Goal: Book appointment/travel/reservation

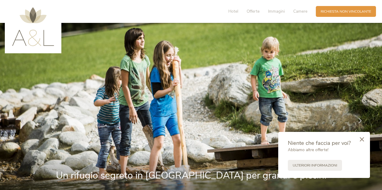
click at [365, 139] on div at bounding box center [362, 139] width 16 height 17
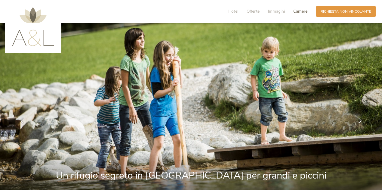
click at [302, 11] on span "Camere" at bounding box center [301, 11] width 14 height 6
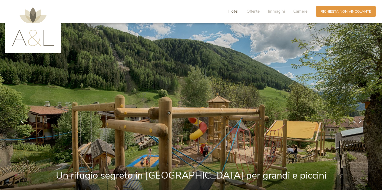
click at [237, 12] on span "Hotel" at bounding box center [234, 11] width 10 height 6
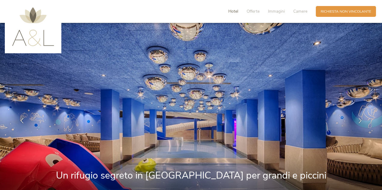
click at [234, 11] on span "Hotel" at bounding box center [234, 11] width 10 height 6
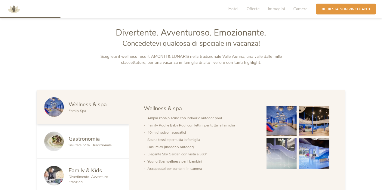
scroll to position [240, 0]
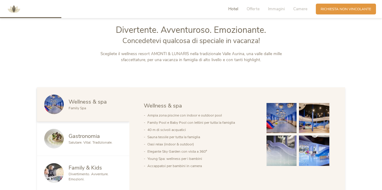
click at [81, 138] on span "Gastronomia" at bounding box center [84, 136] width 31 height 8
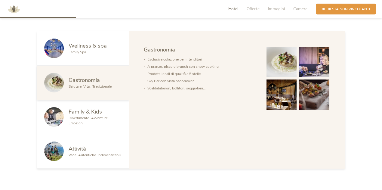
scroll to position [297, 0]
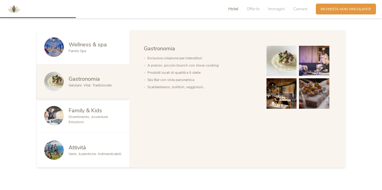
click at [86, 114] on span "Family & Kids" at bounding box center [85, 111] width 33 height 8
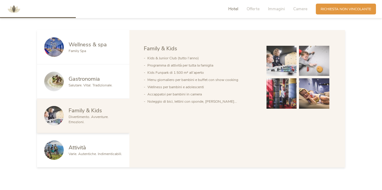
click at [98, 153] on span "Varie. Autentiche. Indimenticabili." at bounding box center [96, 153] width 54 height 5
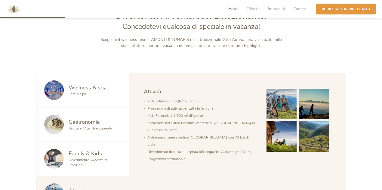
scroll to position [254, 0]
click at [66, 92] on div at bounding box center [56, 90] width 24 height 20
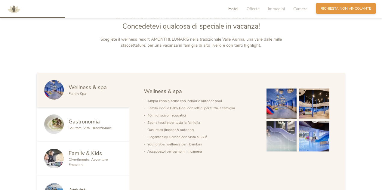
click at [359, 11] on span "Richiesta non vincolante" at bounding box center [346, 8] width 51 height 5
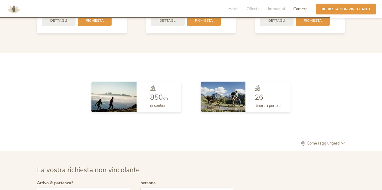
scroll to position [1452, 0]
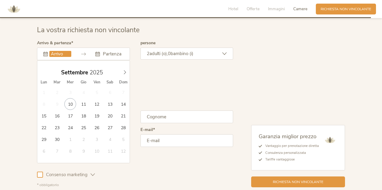
click at [66, 53] on input "text" at bounding box center [60, 54] width 22 height 6
click at [124, 70] on icon at bounding box center [125, 72] width 4 height 4
type input "27.12.2025"
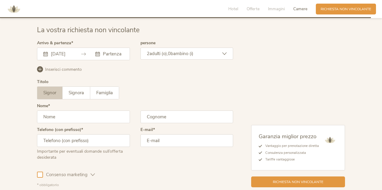
click at [178, 51] on span "bambino (i)" at bounding box center [182, 54] width 23 height 6
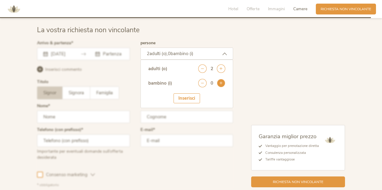
click at [221, 83] on icon at bounding box center [221, 83] width 8 height 8
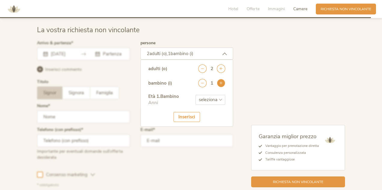
click at [221, 83] on icon at bounding box center [221, 83] width 8 height 8
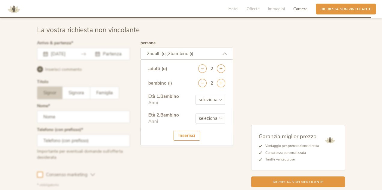
click at [217, 97] on select "seleziona 0 1 2 3 4 5 6 7 8 9 10 11 12 13 14 15 16 17" at bounding box center [211, 100] width 30 height 10
click at [184, 77] on div "adulti (o) 2" at bounding box center [186, 71] width 77 height 14
click at [213, 96] on select "seleziona 0 1 2 3 4 5 6 7 8 9 10 11 12 13 14 15 16 17" at bounding box center [211, 100] width 30 height 10
select select "5"
click at [196, 95] on select "seleziona 0 1 2 3 4 5 6 7 8 9 10 11 12 13 14 15 16 17" at bounding box center [211, 100] width 30 height 10
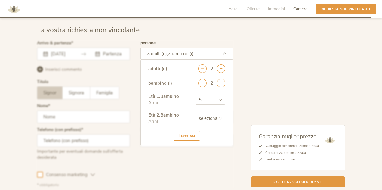
click at [216, 117] on select "seleziona 0 1 2 3 4 5 6 7 8 9 10 11 12 13 14 15 16 17" at bounding box center [211, 119] width 30 height 10
select select "8"
click at [196, 114] on select "seleziona 0 1 2 3 4 5 6 7 8 9 10 11 12 13 14 15 16 17" at bounding box center [211, 119] width 30 height 10
click at [180, 137] on div "Inserisci" at bounding box center [187, 136] width 26 height 10
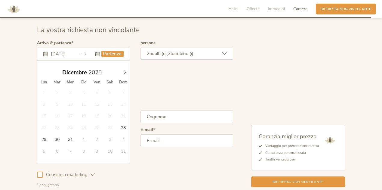
click at [102, 51] on input "text" at bounding box center [112, 54] width 22 height 6
type input "2026"
click at [124, 71] on icon at bounding box center [125, 72] width 4 height 4
type input "01.01.2026"
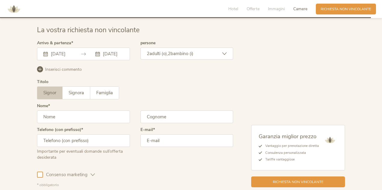
click at [99, 117] on input "text" at bounding box center [83, 116] width 93 height 13
type input "martino"
type input "sartori"
type input "3493653330"
type input "martino.sartori@gmail.com"
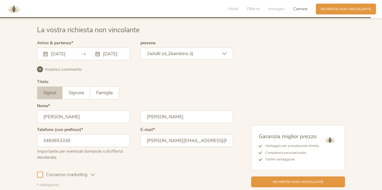
scroll to position [1496, 0]
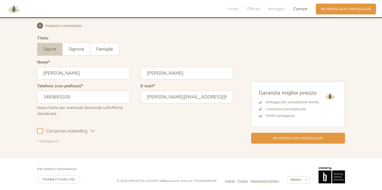
click at [40, 128] on div at bounding box center [40, 131] width 6 height 6
click at [306, 137] on span "Richiesta non vincolante" at bounding box center [298, 137] width 51 height 5
